Goal: Information Seeking & Learning: Stay updated

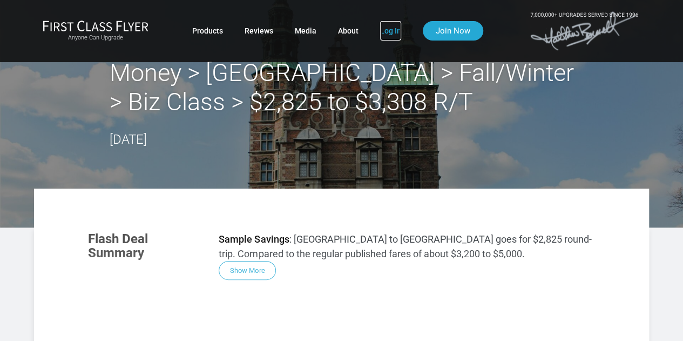
click at [391, 30] on link "Log In" at bounding box center [390, 30] width 21 height 19
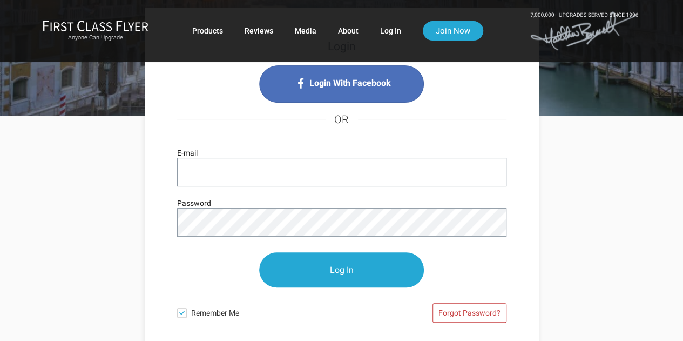
scroll to position [82, 0]
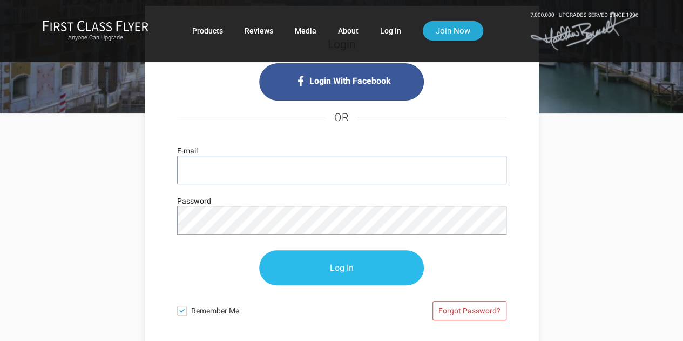
type input "[EMAIL_ADDRESS][DOMAIN_NAME]"
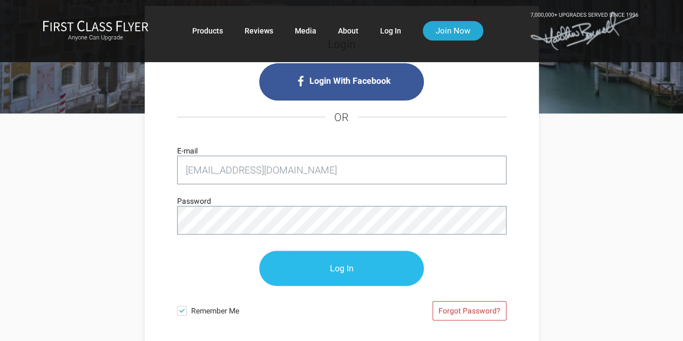
click at [341, 268] on input "Log In" at bounding box center [341, 268] width 165 height 35
click at [341, 265] on input "Log In" at bounding box center [341, 268] width 165 height 35
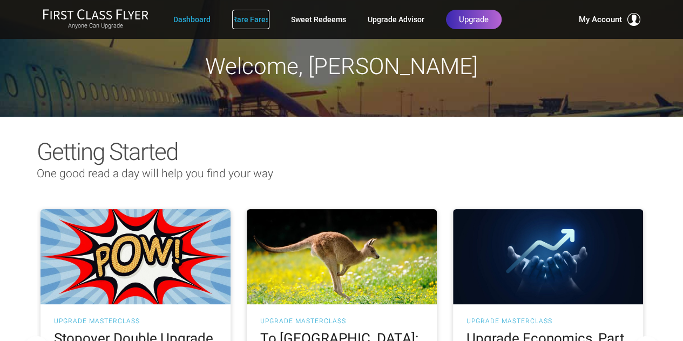
click at [244, 19] on link "Rare Fares" at bounding box center [250, 19] width 37 height 19
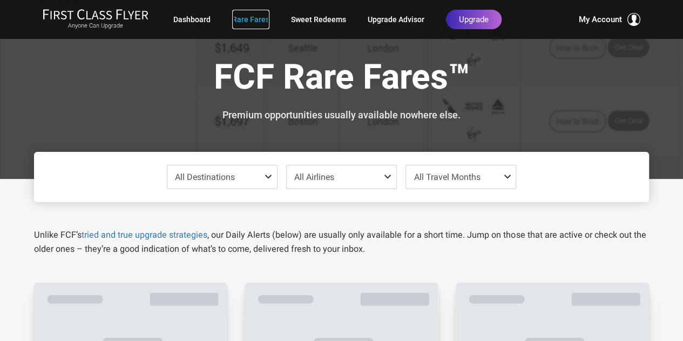
click at [244, 19] on link "Rare Fares" at bounding box center [250, 19] width 37 height 19
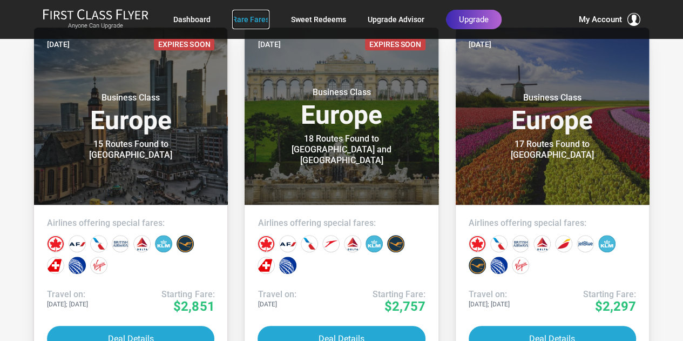
scroll to position [255, 0]
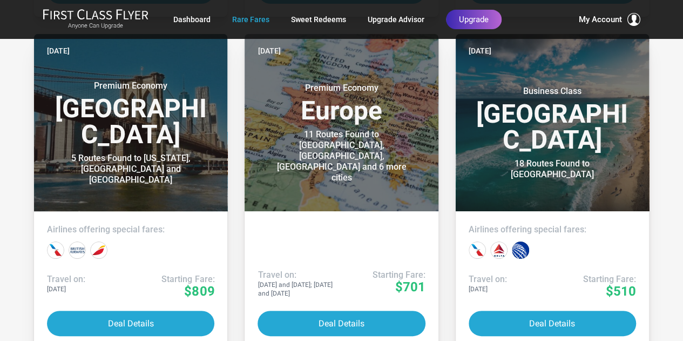
scroll to position [4087, 0]
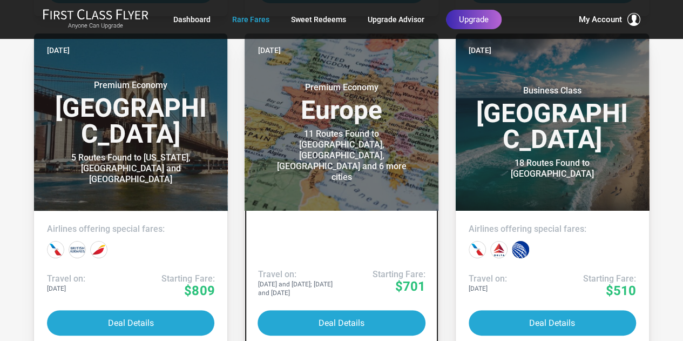
click at [246, 123] on header "[DATE] Premium Economy Europe 11 Routes Found to [GEOGRAPHIC_DATA], [GEOGRAPHIC…" at bounding box center [341, 121] width 193 height 177
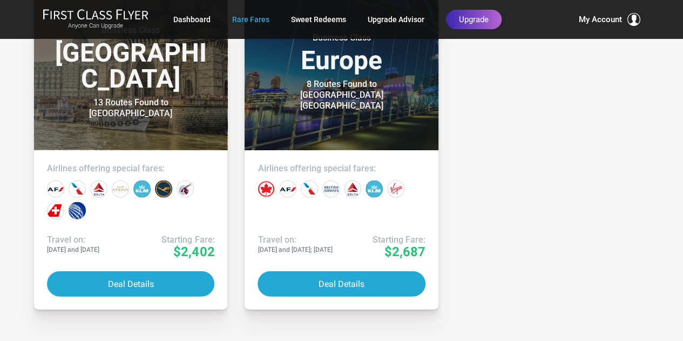
scroll to position [5170, 0]
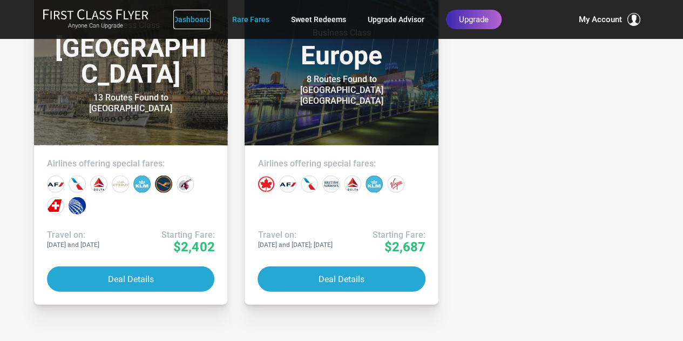
click at [189, 15] on link "Dashboard" at bounding box center [191, 19] width 37 height 19
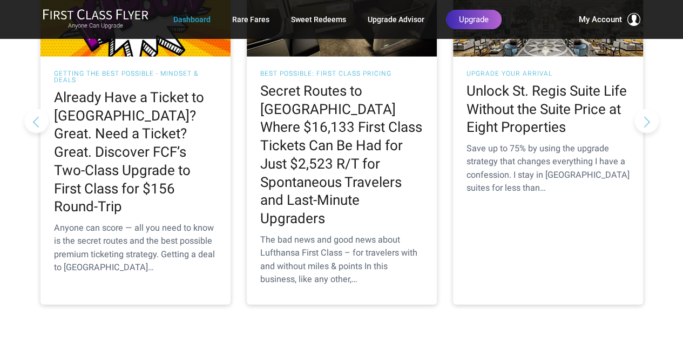
scroll to position [1114, 0]
